Goal: Task Accomplishment & Management: Use online tool/utility

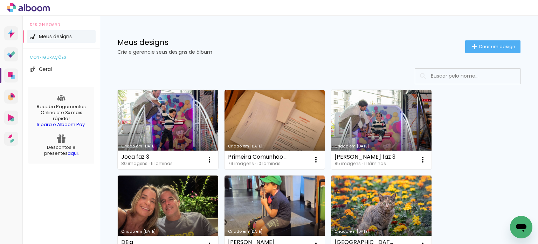
click at [172, 137] on link "Criado em [DATE]" at bounding box center [168, 129] width 101 height 79
